Goal: Task Accomplishment & Management: Use online tool/utility

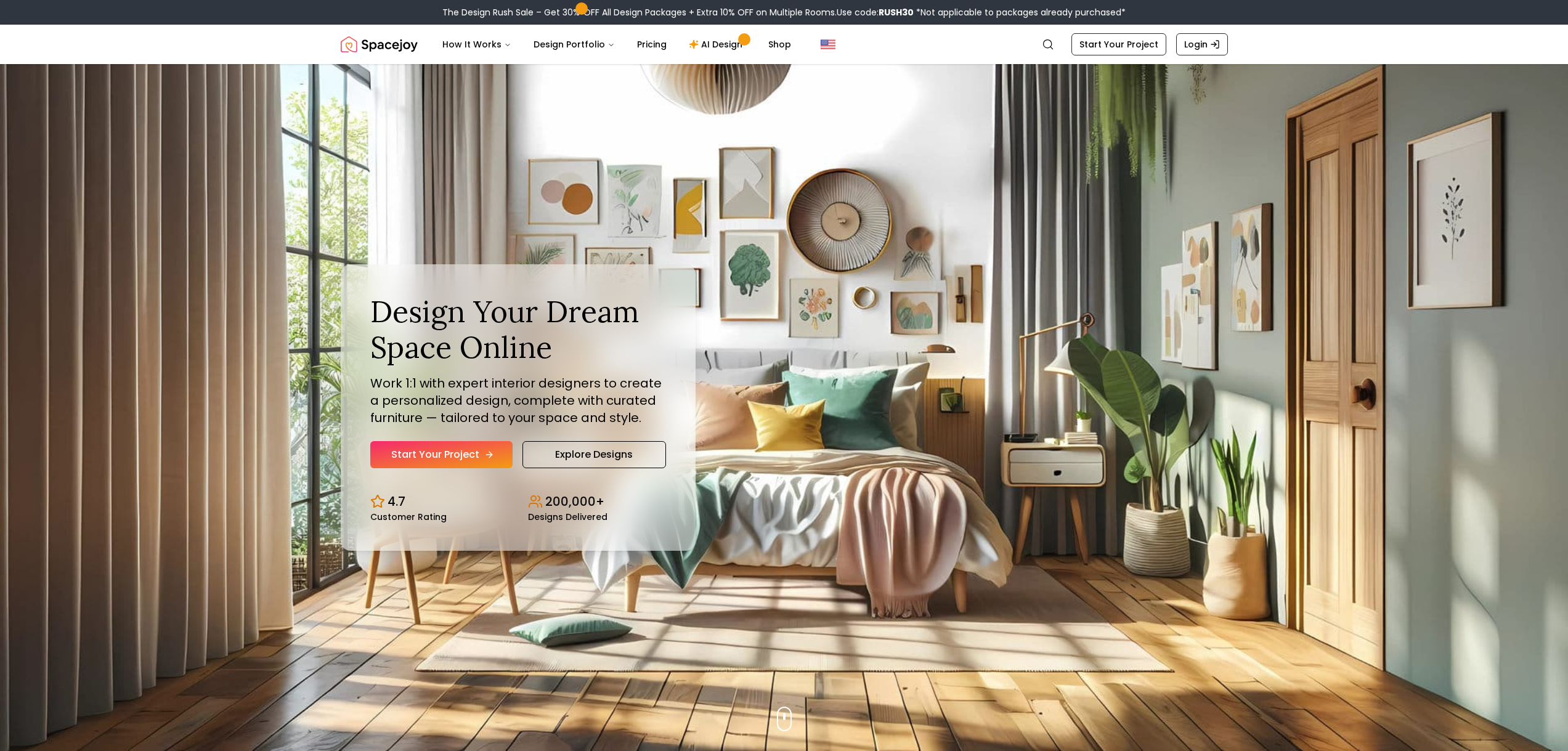
click at [482, 450] on link "Start Your Project" at bounding box center [442, 454] width 142 height 27
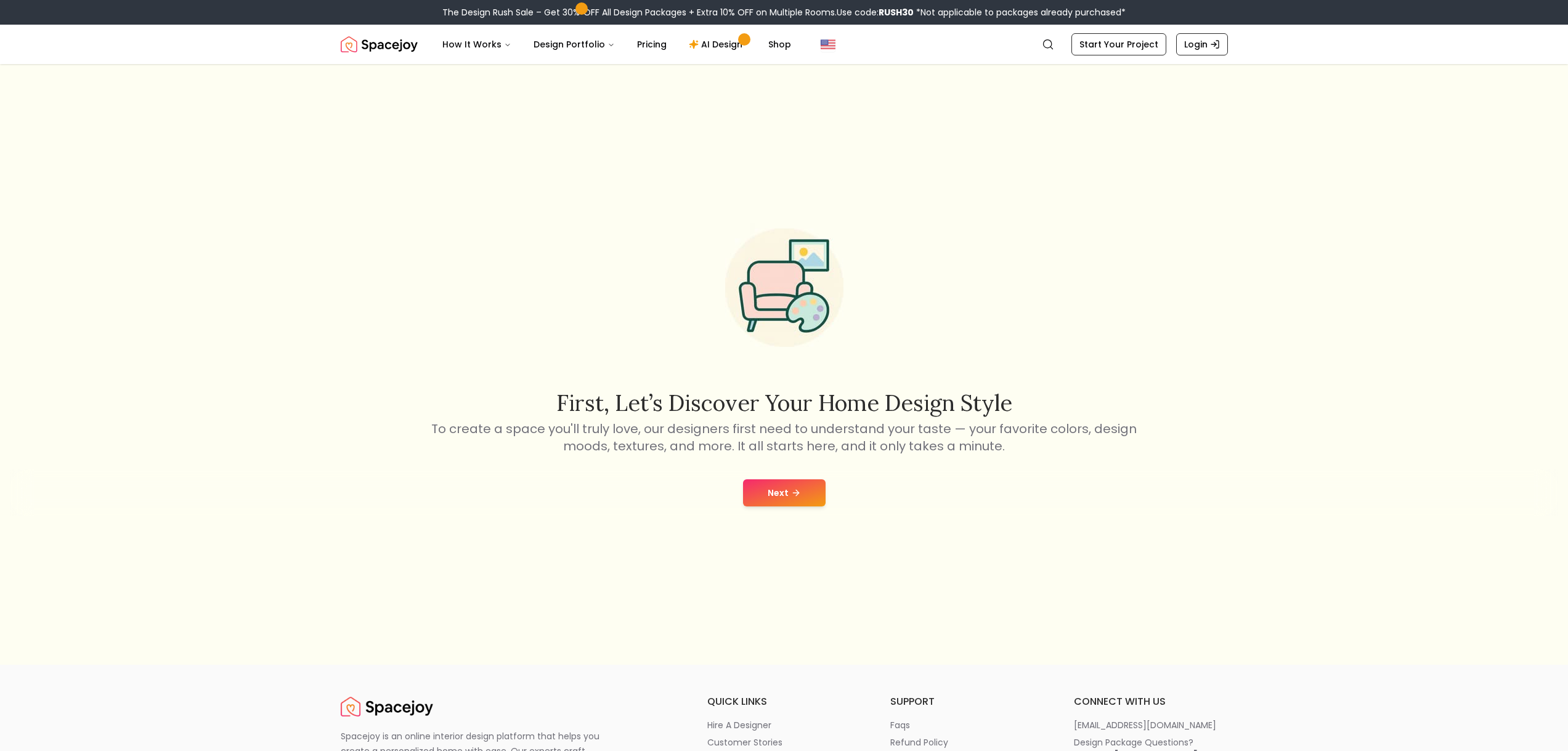
click at [792, 501] on button "Next" at bounding box center [784, 492] width 82 height 27
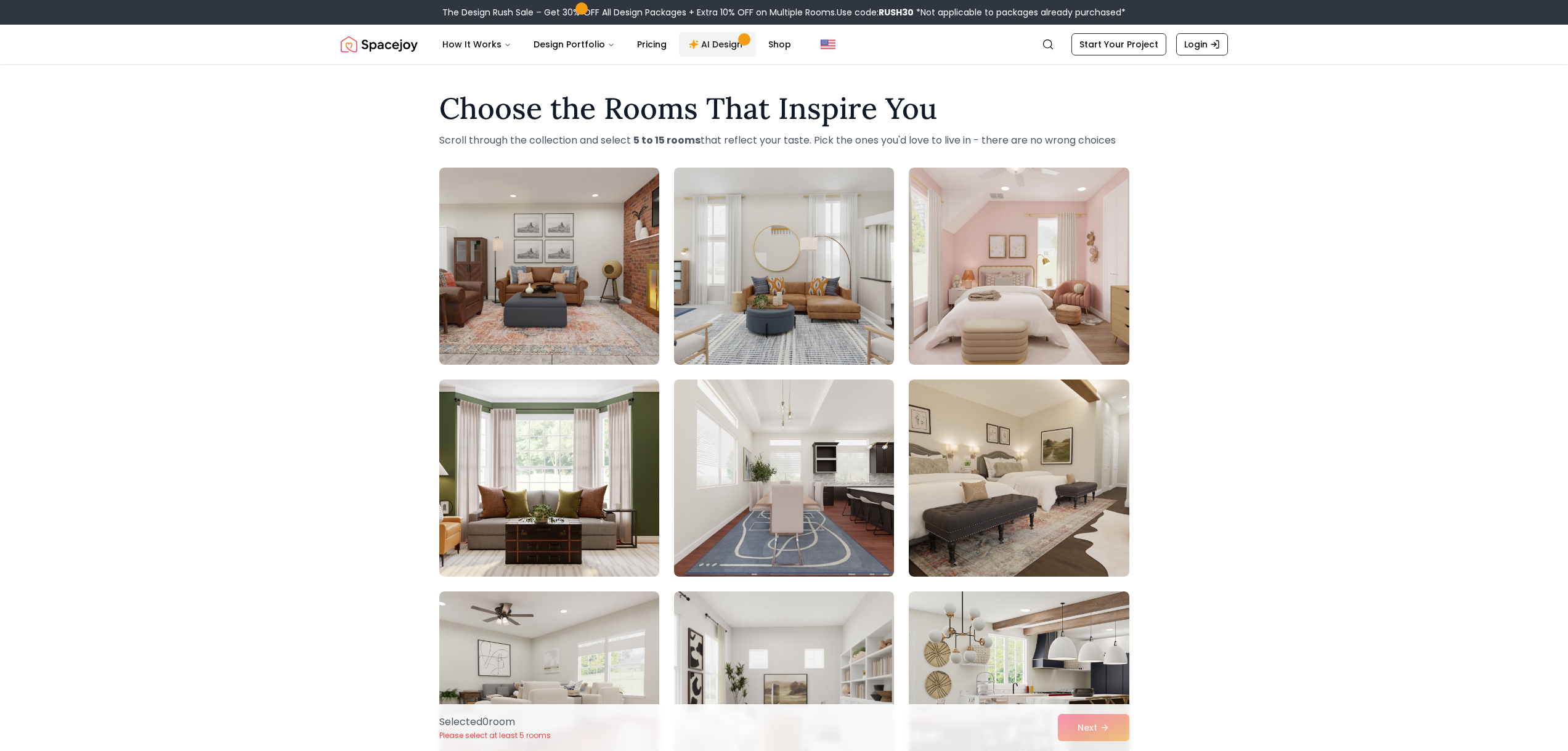
click at [708, 52] on link "AI Design" at bounding box center [717, 44] width 77 height 24
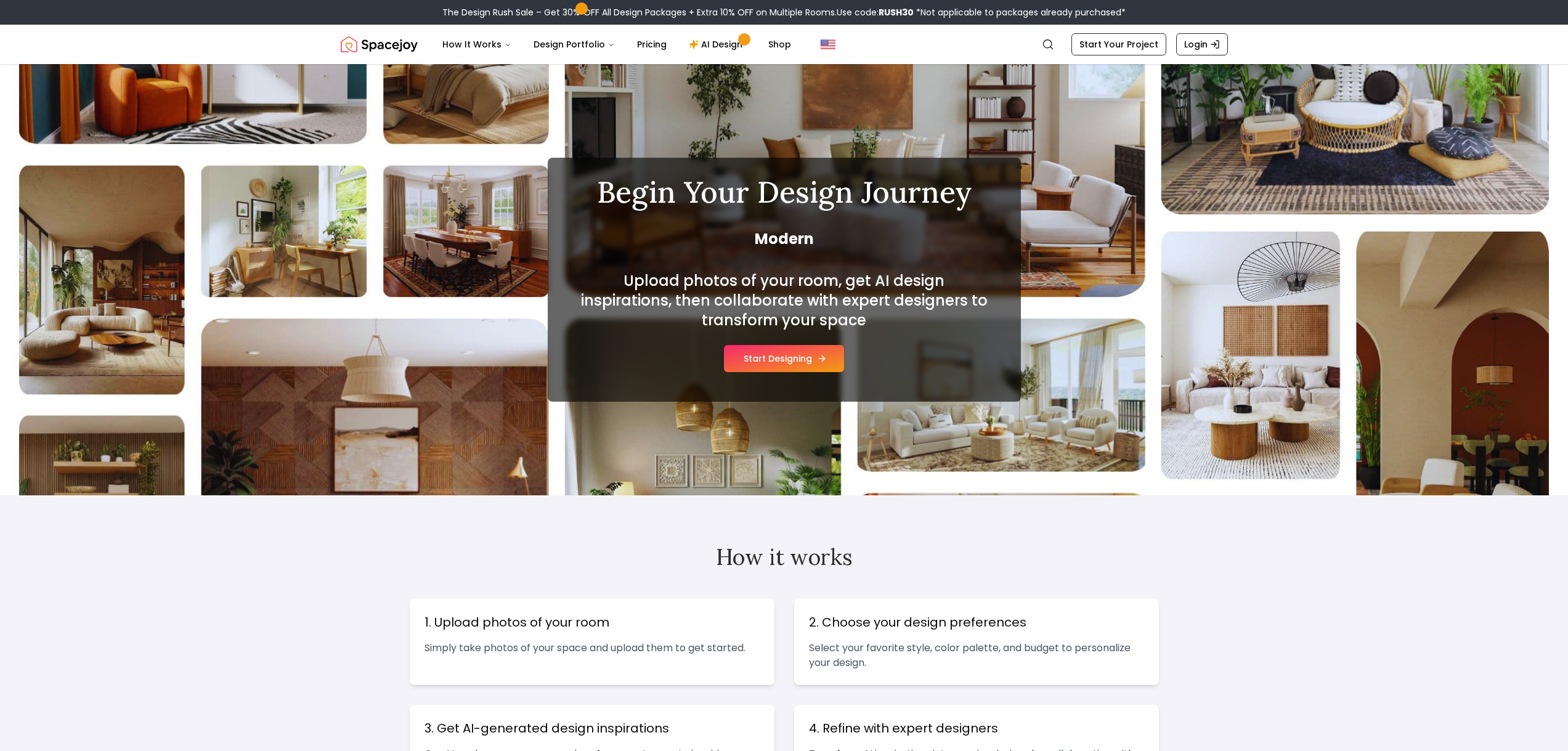
click at [807, 360] on button "Start Designing" at bounding box center [784, 358] width 120 height 27
